Goal: Task Accomplishment & Management: Manage account settings

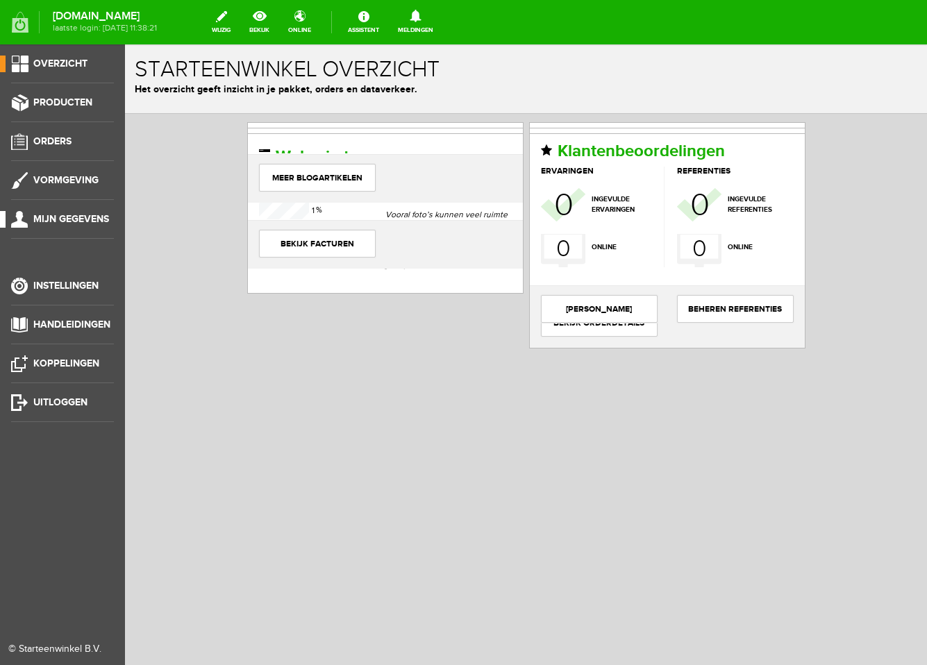
click at [74, 223] on span "Mijn gegevens" at bounding box center [71, 219] width 76 height 12
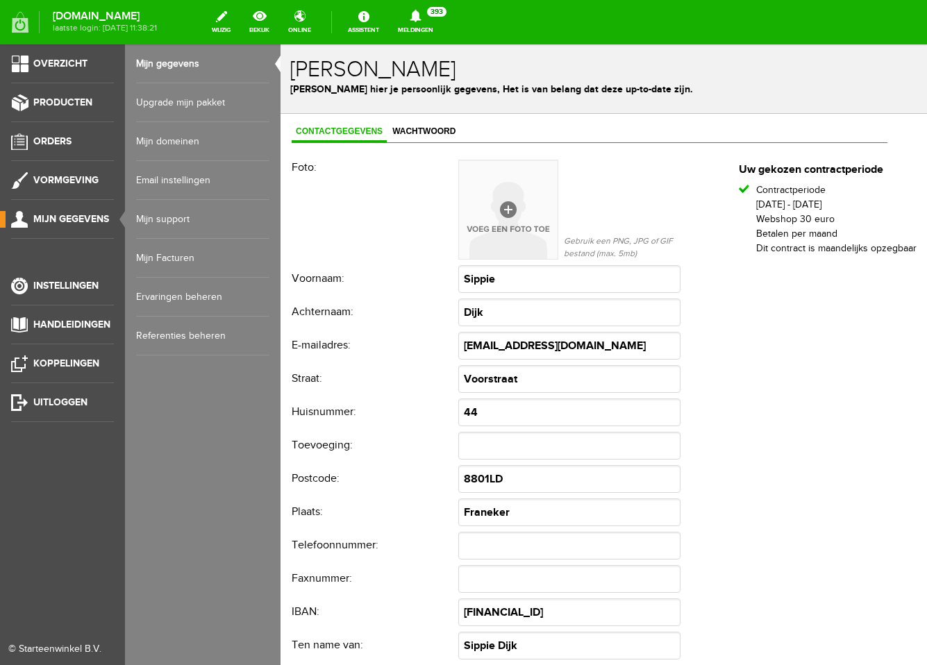
click at [173, 137] on link "Mijn domeinen" at bounding box center [202, 141] width 133 height 39
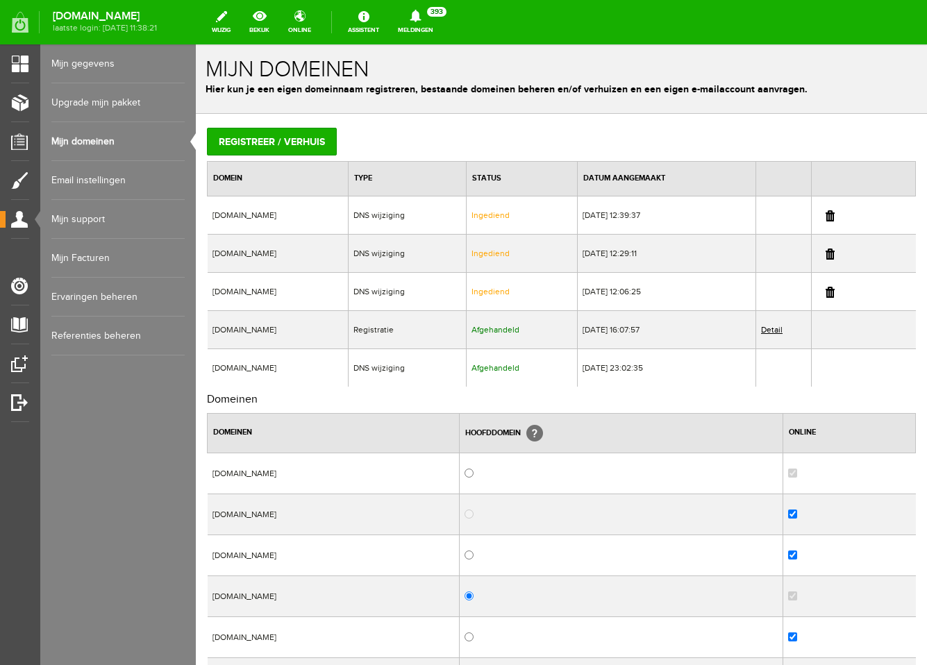
click at [262, 224] on td "[DOMAIN_NAME]" at bounding box center [278, 215] width 141 height 38
click at [405, 215] on span "DNS wijziging" at bounding box center [379, 215] width 51 height 10
click at [333, 222] on td "[DOMAIN_NAME]" at bounding box center [278, 215] width 141 height 38
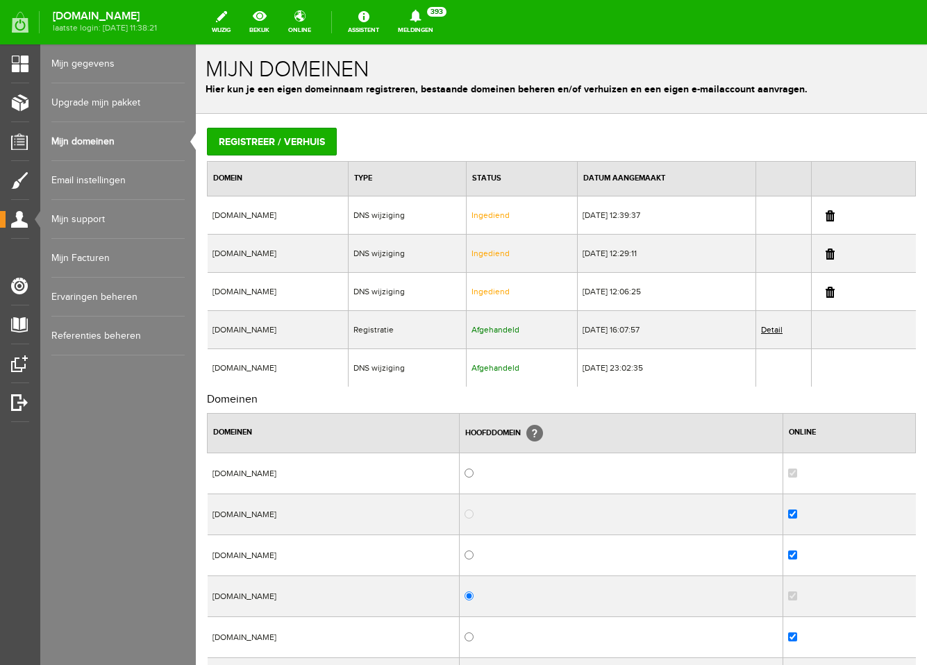
click at [510, 217] on span "Ingediend" at bounding box center [491, 215] width 38 height 10
drag, startPoint x: 297, startPoint y: 214, endPoint x: 213, endPoint y: 214, distance: 84.0
click at [213, 213] on td "[DOMAIN_NAME]" at bounding box center [278, 215] width 141 height 38
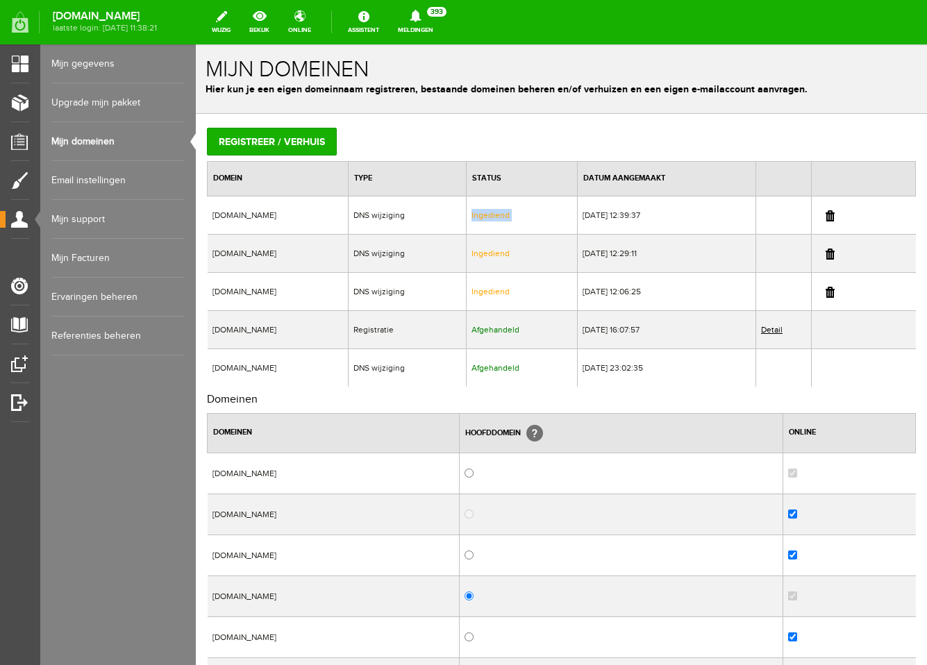
copy td "[DOMAIN_NAME]"
click at [242, 363] on td "[DOMAIN_NAME]" at bounding box center [278, 368] width 141 height 38
copy td "[DOMAIN_NAME]"
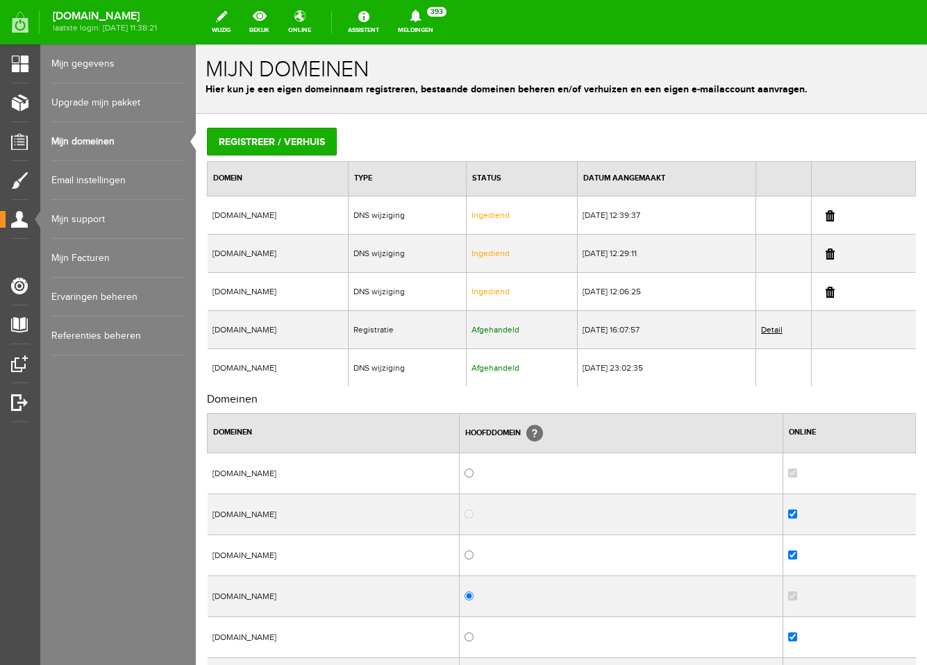
click at [410, 266] on td "DNS wijziging" at bounding box center [407, 253] width 118 height 38
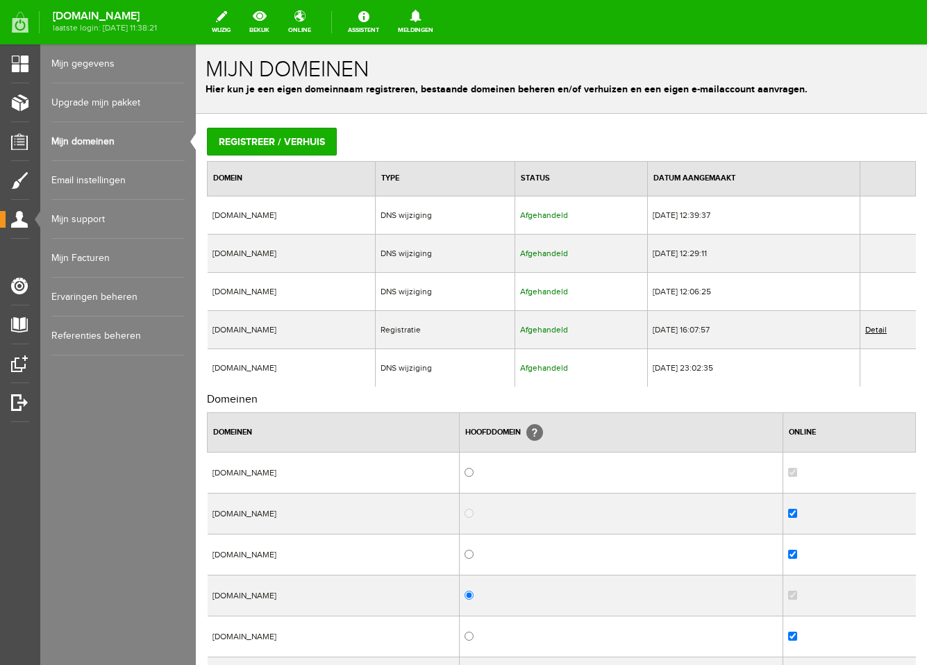
click at [269, 215] on td "[DOMAIN_NAME]" at bounding box center [292, 215] width 168 height 38
copy td "escapethesystem"
click at [237, 245] on td "[DOMAIN_NAME]" at bounding box center [292, 253] width 168 height 38
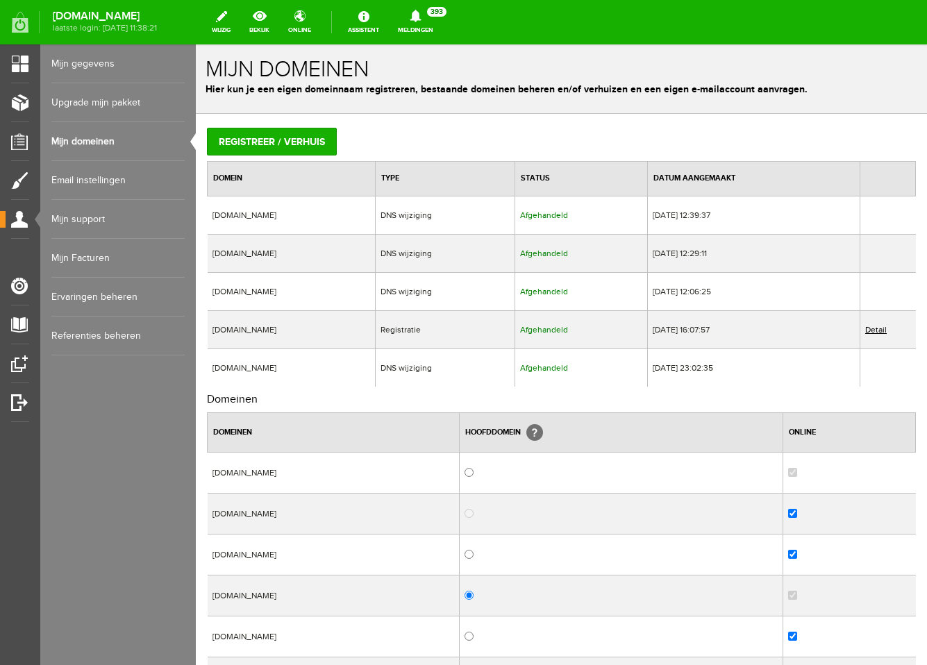
click at [237, 245] on td "[DOMAIN_NAME]" at bounding box center [292, 253] width 168 height 38
copy td "[DOMAIN_NAME]"
click at [376, 247] on td "[DOMAIN_NAME]" at bounding box center [292, 253] width 168 height 38
drag, startPoint x: 214, startPoint y: 252, endPoint x: 313, endPoint y: 251, distance: 99.3
click at [313, 251] on td "[DOMAIN_NAME]" at bounding box center [292, 253] width 168 height 38
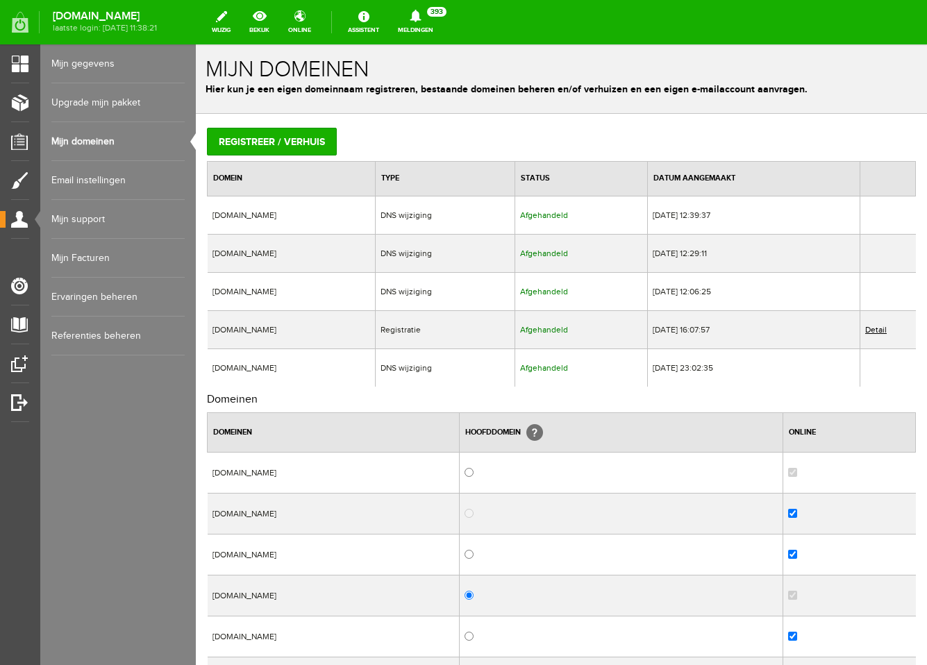
copy td "[DOMAIN_NAME]"
click at [258, 218] on td "[DOMAIN_NAME]" at bounding box center [292, 215] width 168 height 38
click at [258, 217] on td "[DOMAIN_NAME]" at bounding box center [292, 215] width 168 height 38
copy td "[DOMAIN_NAME]"
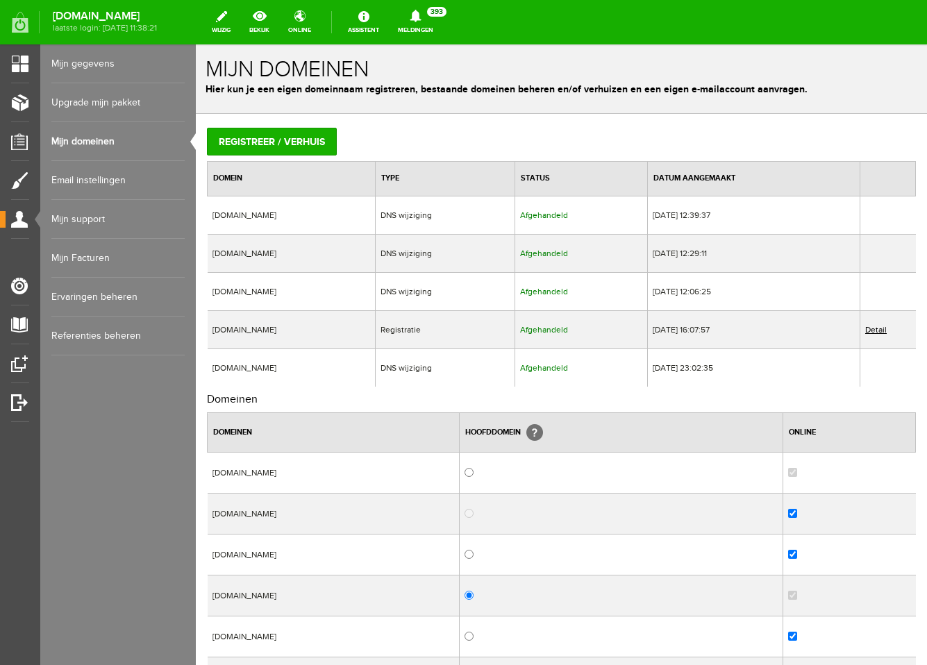
click at [240, 295] on td "[DOMAIN_NAME]" at bounding box center [292, 291] width 168 height 38
copy td "[DOMAIN_NAME]"
click at [363, 285] on td "[DOMAIN_NAME]" at bounding box center [292, 291] width 168 height 38
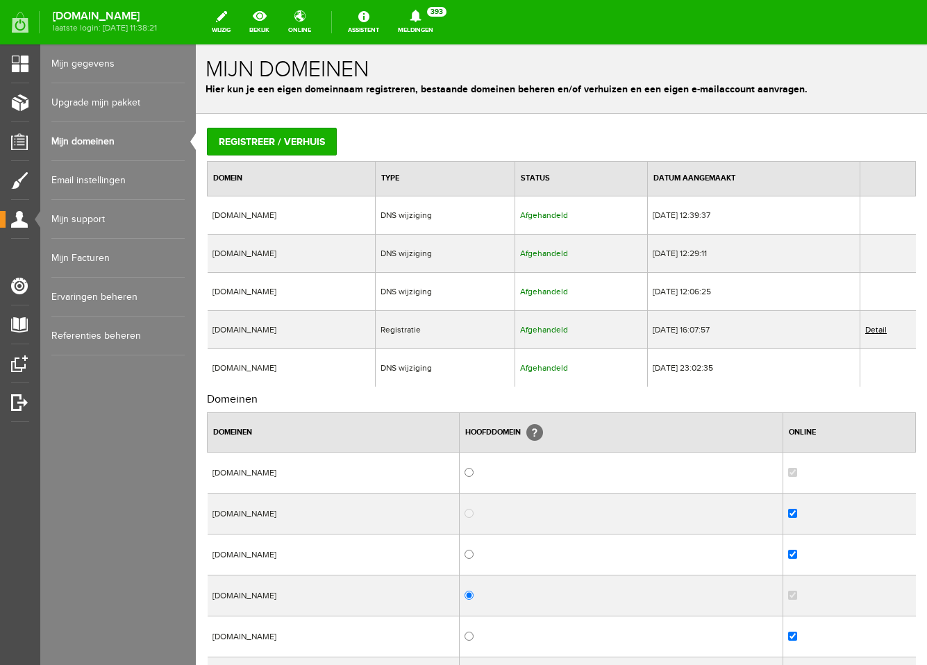
click at [251, 331] on td "[DOMAIN_NAME]" at bounding box center [292, 329] width 168 height 38
copy td "[DOMAIN_NAME]"
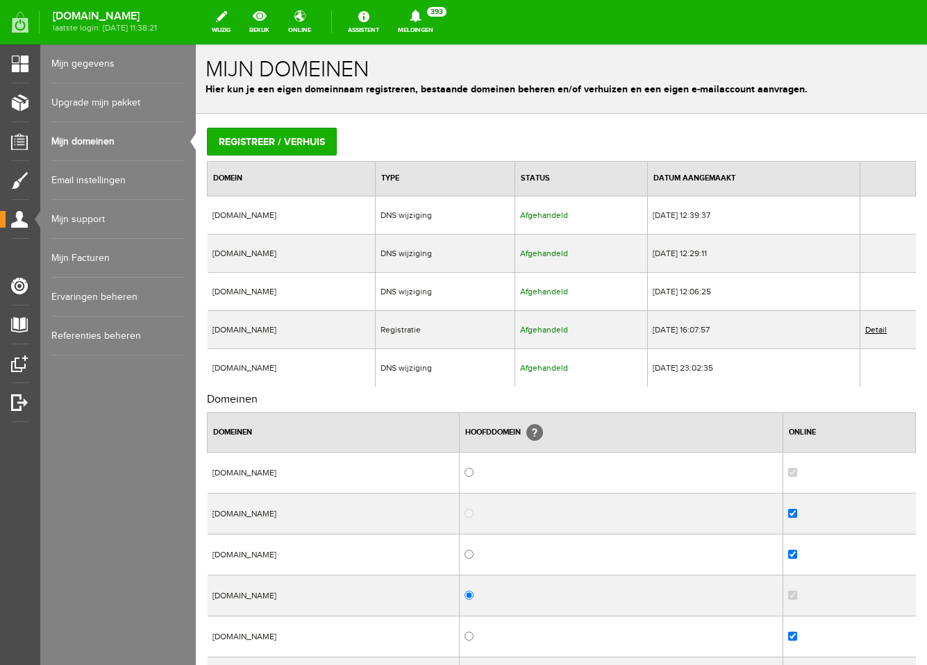
click at [244, 213] on td "[DOMAIN_NAME]" at bounding box center [292, 215] width 168 height 38
copy td "[DOMAIN_NAME]"
drag, startPoint x: 215, startPoint y: 328, endPoint x: 351, endPoint y: 327, distance: 136.8
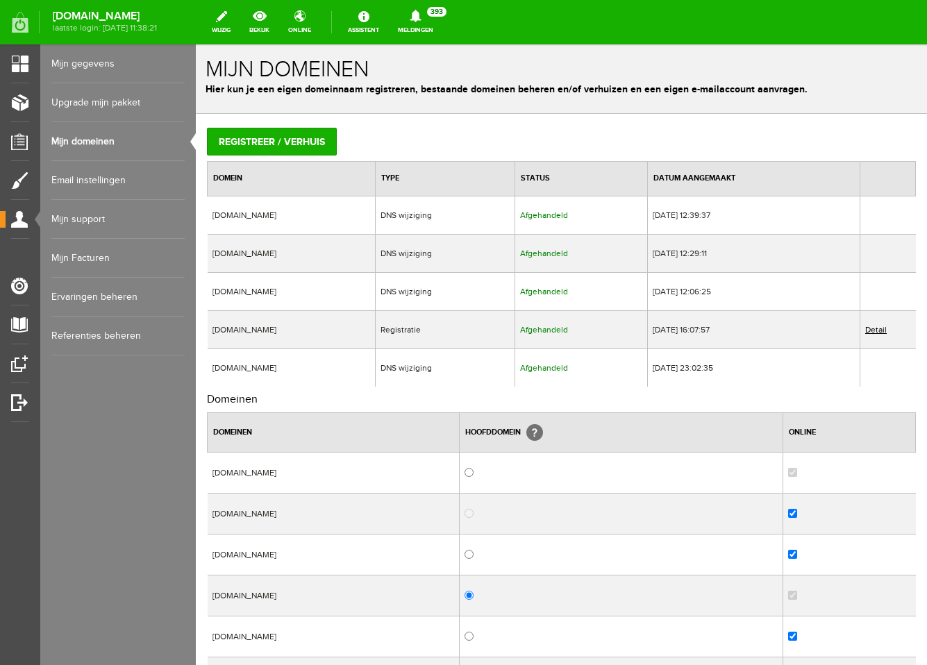
click at [352, 327] on td "[DOMAIN_NAME]" at bounding box center [292, 329] width 168 height 38
copy td "[DOMAIN_NAME]"
click at [242, 283] on td "[DOMAIN_NAME]" at bounding box center [292, 291] width 168 height 38
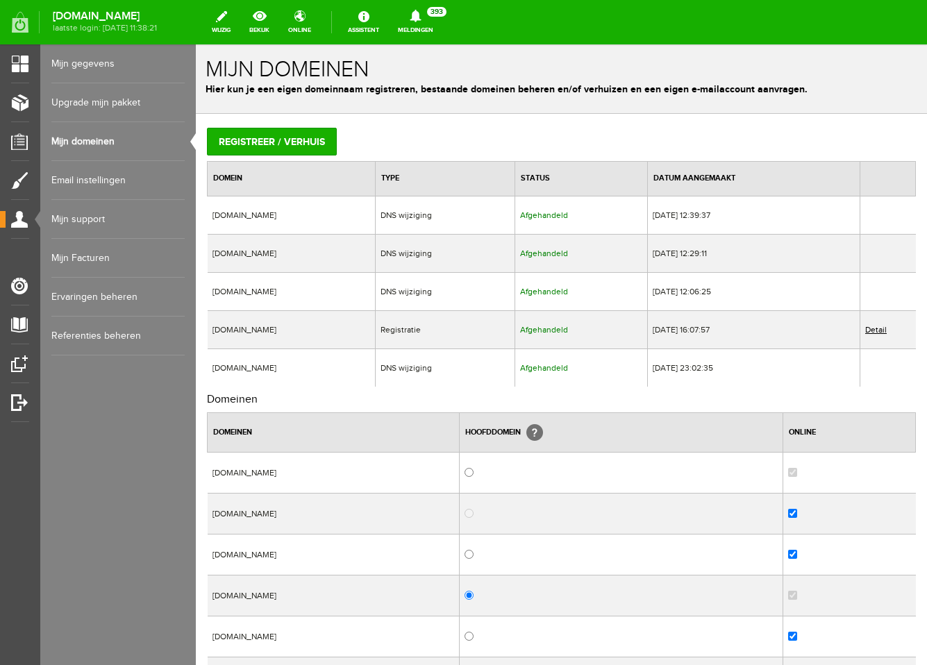
copy td "[DOMAIN_NAME]"
click at [290, 259] on td "[DOMAIN_NAME]" at bounding box center [292, 253] width 168 height 38
drag, startPoint x: 211, startPoint y: 217, endPoint x: 328, endPoint y: 204, distance: 118.1
click at [328, 204] on td "[DOMAIN_NAME]" at bounding box center [292, 215] width 168 height 38
drag, startPoint x: 313, startPoint y: 216, endPoint x: 213, endPoint y: 214, distance: 100.7
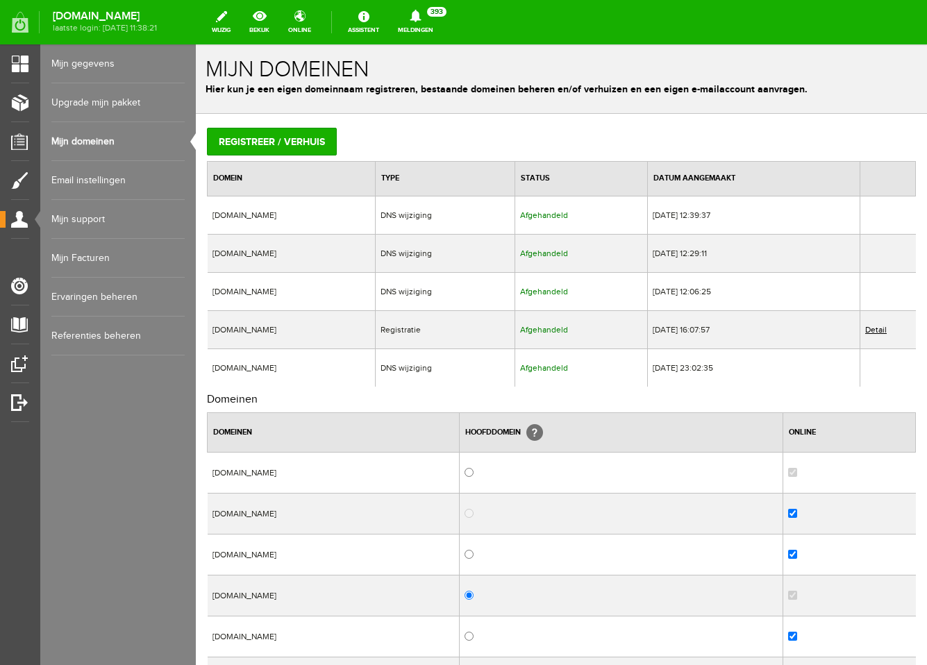
click at [213, 214] on td "[DOMAIN_NAME]" at bounding box center [292, 215] width 168 height 38
drag, startPoint x: 212, startPoint y: 251, endPoint x: 290, endPoint y: 252, distance: 77.8
click at [296, 252] on td "[DOMAIN_NAME]" at bounding box center [292, 253] width 168 height 38
copy td "[DOMAIN_NAME]"
click at [221, 287] on td "[DOMAIN_NAME]" at bounding box center [292, 291] width 168 height 38
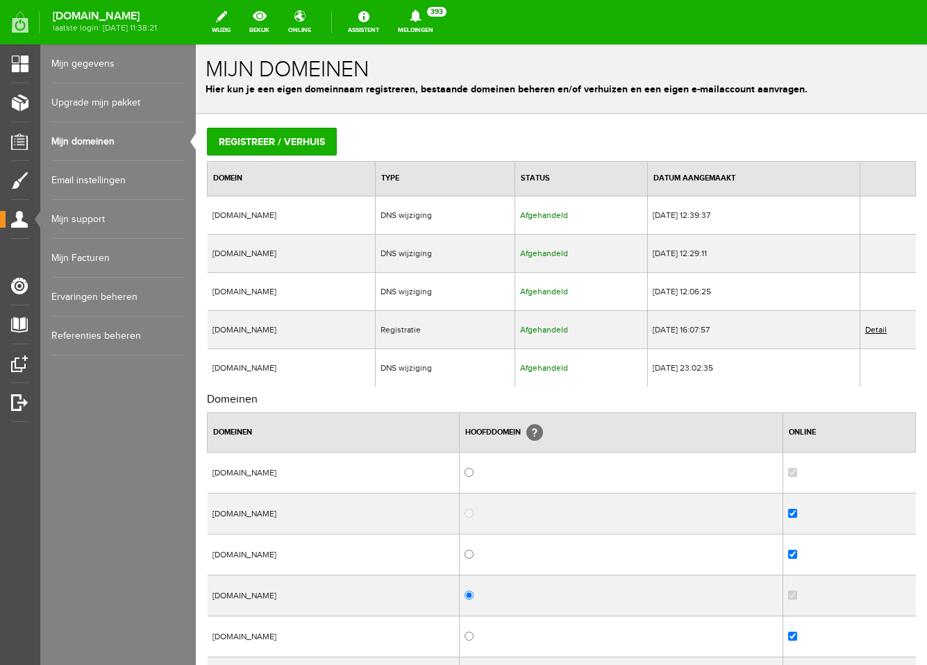
click at [221, 287] on td "[DOMAIN_NAME]" at bounding box center [292, 291] width 168 height 38
click at [376, 230] on td "[DOMAIN_NAME]" at bounding box center [292, 215] width 168 height 38
drag, startPoint x: 211, startPoint y: 253, endPoint x: 343, endPoint y: 256, distance: 132.0
click at [343, 256] on td "[DOMAIN_NAME]" at bounding box center [292, 253] width 168 height 38
drag, startPoint x: 401, startPoint y: 319, endPoint x: 399, endPoint y: 333, distance: 14.0
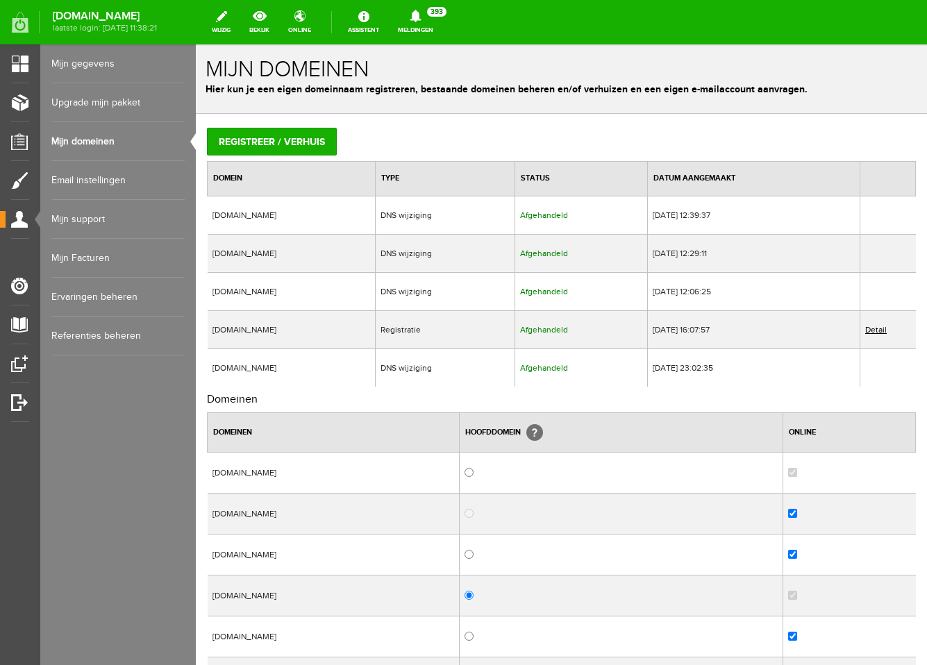
click at [376, 323] on td "[DOMAIN_NAME]" at bounding box center [292, 329] width 168 height 38
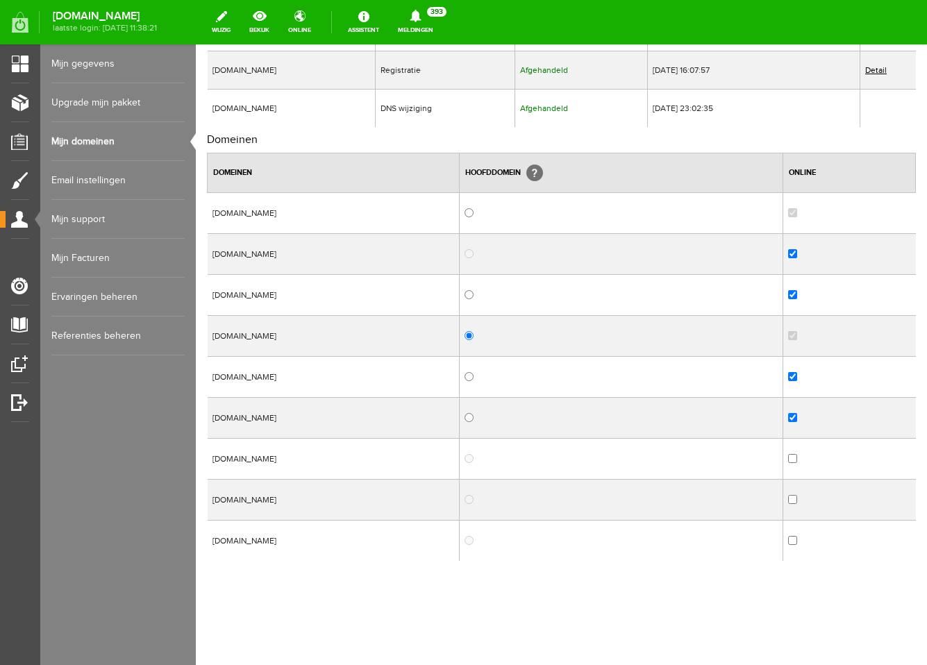
scroll to position [233, 0]
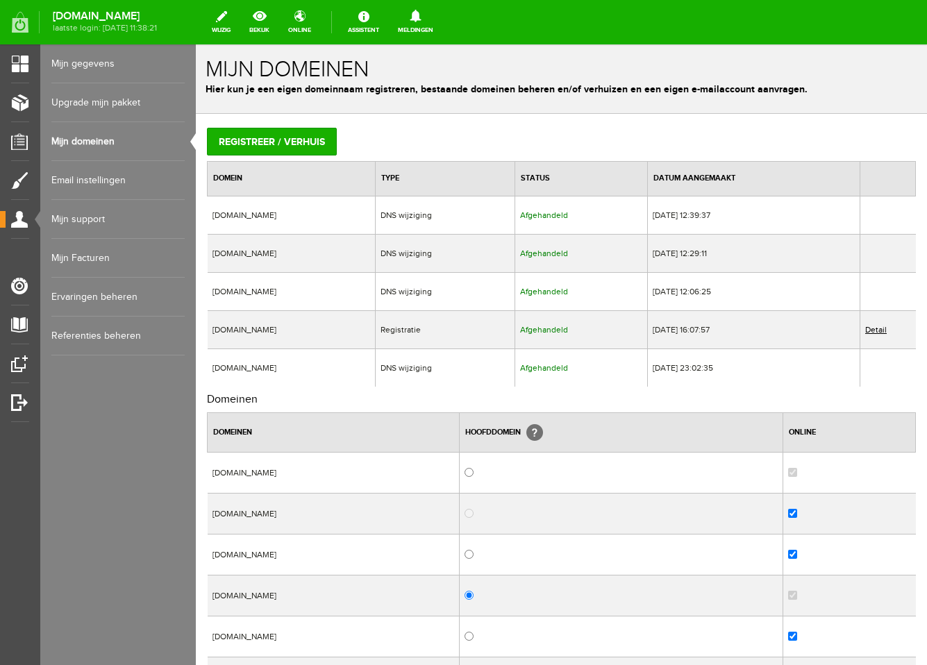
scroll to position [304, 0]
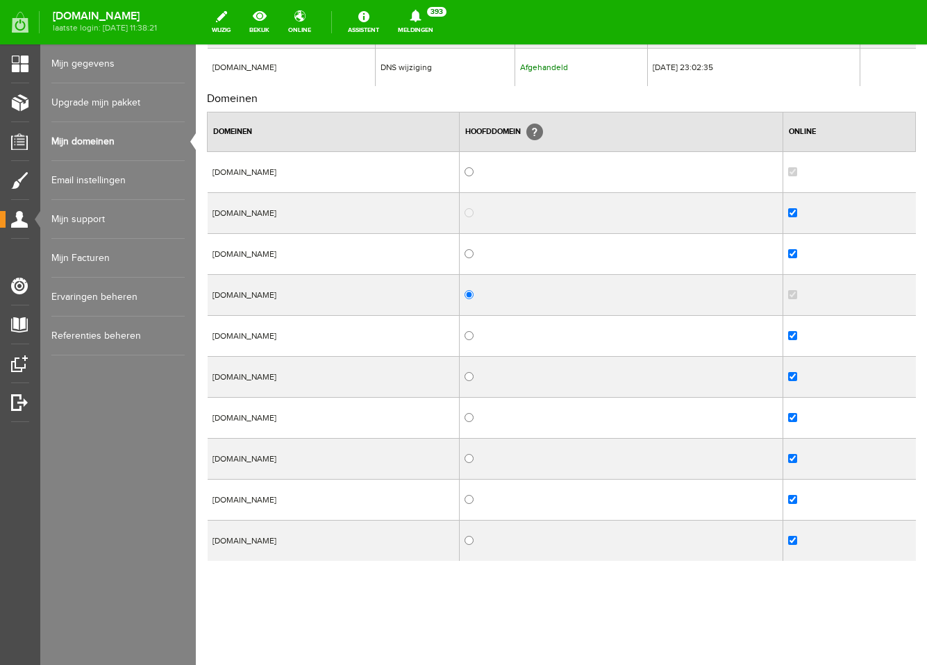
click at [545, 210] on td at bounding box center [621, 213] width 324 height 41
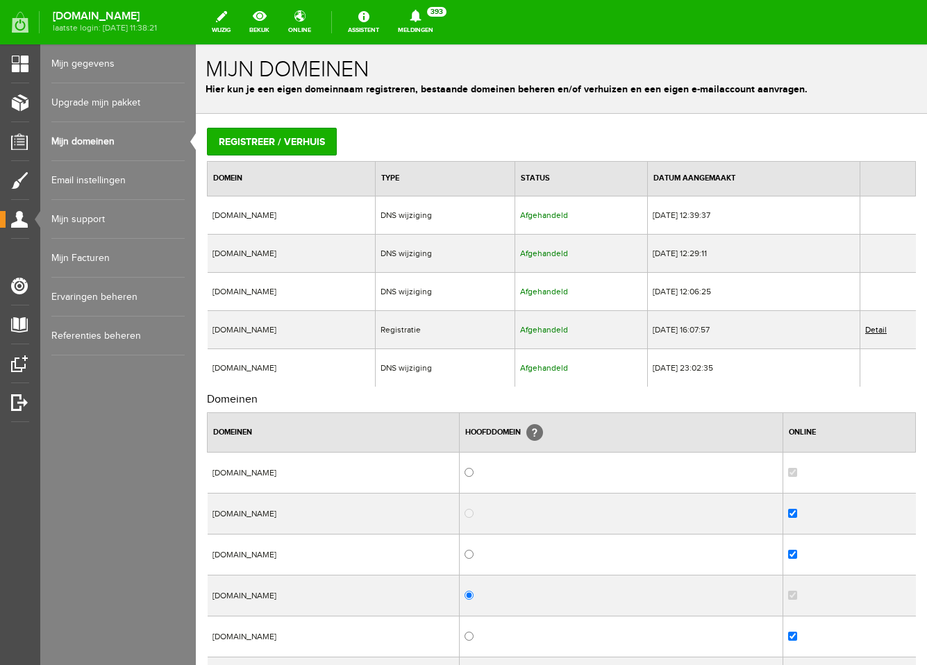
click at [226, 216] on td "[DOMAIN_NAME]" at bounding box center [292, 215] width 168 height 38
click at [226, 215] on td "[DOMAIN_NAME]" at bounding box center [292, 215] width 168 height 38
drag, startPoint x: 212, startPoint y: 213, endPoint x: 304, endPoint y: 215, distance: 92.4
click at [304, 215] on td "[DOMAIN_NAME]" at bounding box center [292, 215] width 168 height 38
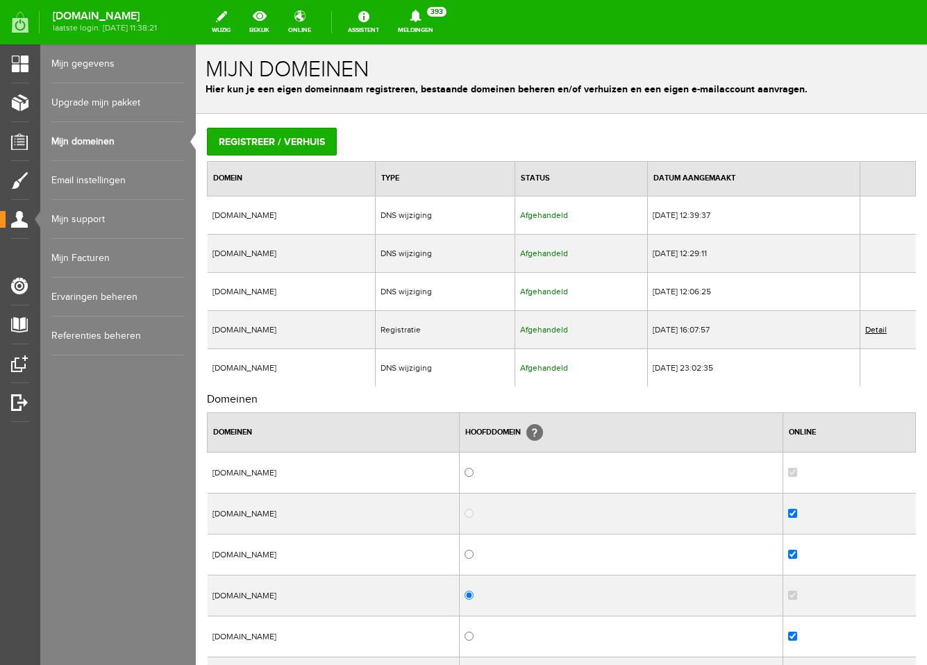
copy td "[DOMAIN_NAME]"
click at [362, 260] on td "[DOMAIN_NAME]" at bounding box center [292, 253] width 168 height 38
